Goal: Task Accomplishment & Management: Manage account settings

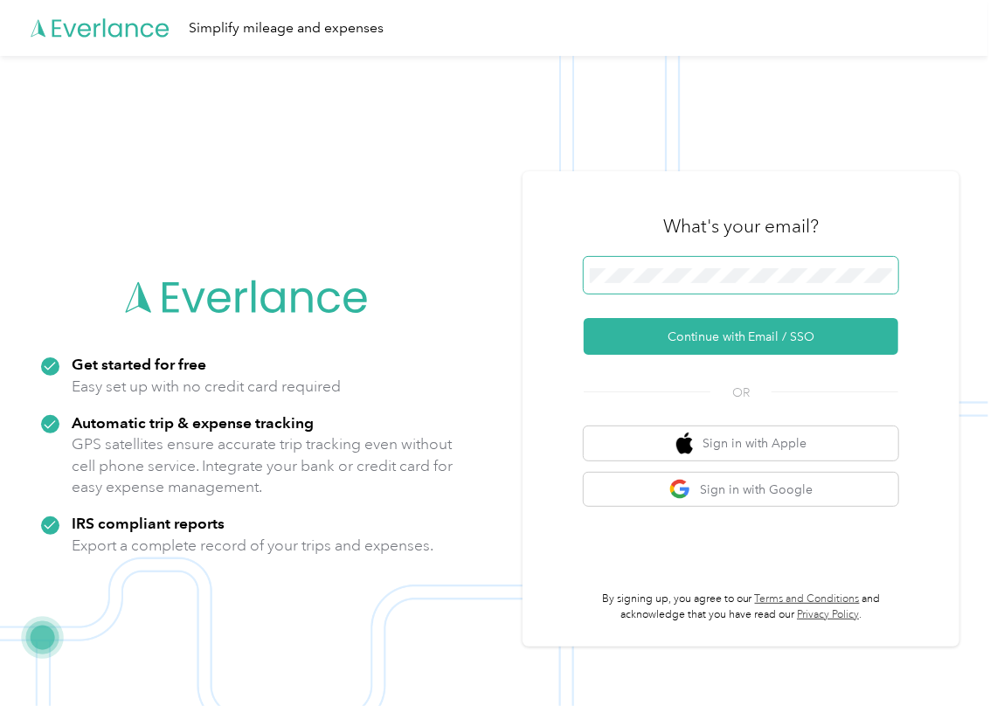
click at [637, 283] on span at bounding box center [741, 275] width 315 height 37
drag, startPoint x: 624, startPoint y: 329, endPoint x: 250, endPoint y: 384, distance: 377.9
click at [624, 333] on button "Continue with Email / SSO" at bounding box center [741, 336] width 315 height 37
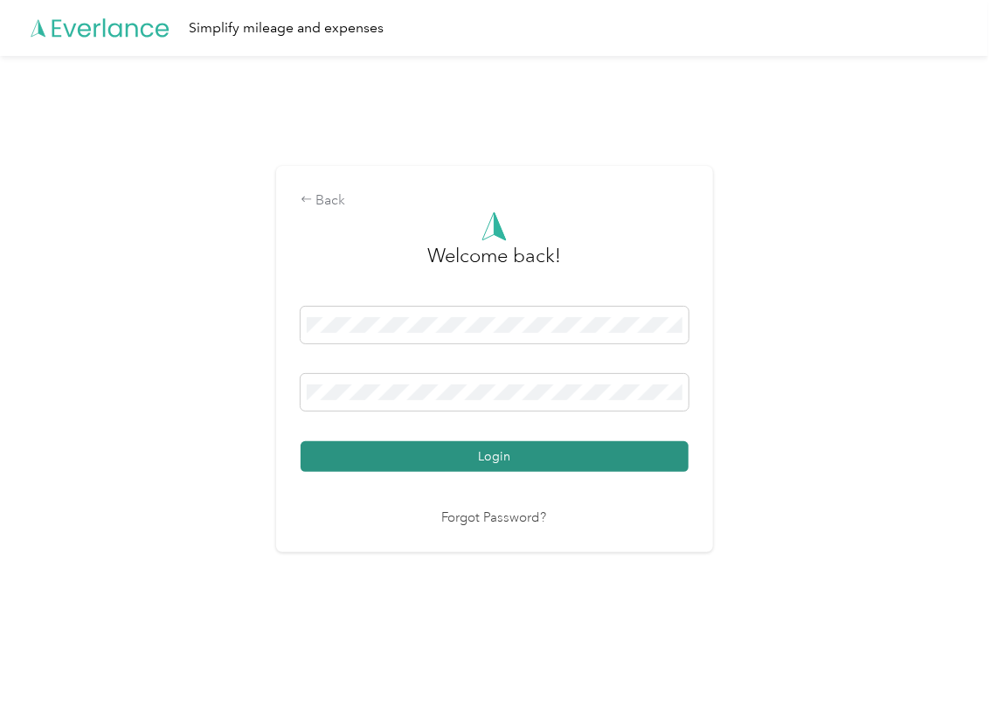
click at [372, 451] on button "Login" at bounding box center [495, 456] width 388 height 31
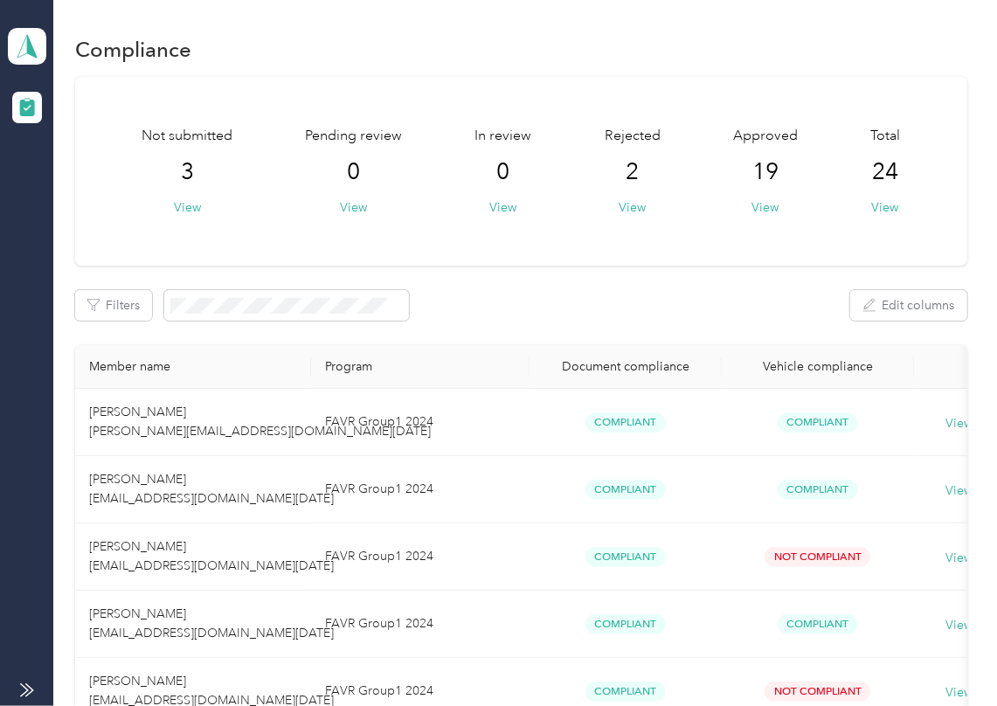
click at [546, 232] on div "Not submitted 3 View Pending review 0 View In review 0 View Rejected 2 View App…" at bounding box center [521, 171] width 892 height 189
click at [32, 36] on icon at bounding box center [27, 46] width 26 height 24
click at [79, 180] on div "Log out" at bounding box center [56, 183] width 67 height 18
